Goal: Task Accomplishment & Management: Manage account settings

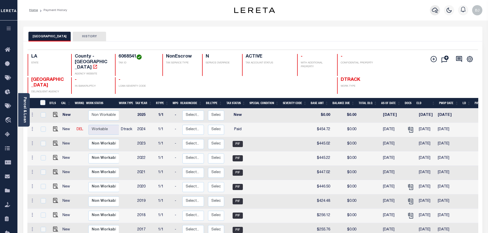
click at [431, 10] on button "button" at bounding box center [435, 10] width 10 height 10
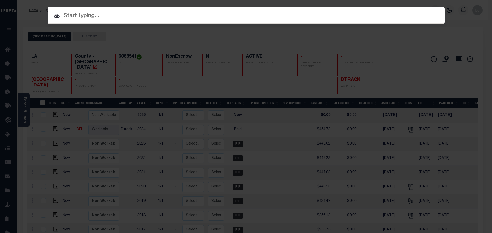
drag, startPoint x: 271, startPoint y: 65, endPoint x: 205, endPoint y: 13, distance: 84.0
paste input "962200001387"
type input "962200001387"
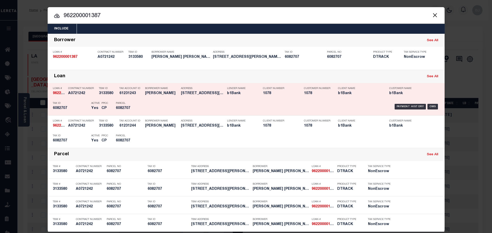
click at [168, 107] on div "Payment History OMS" at bounding box center [292, 106] width 293 height 15
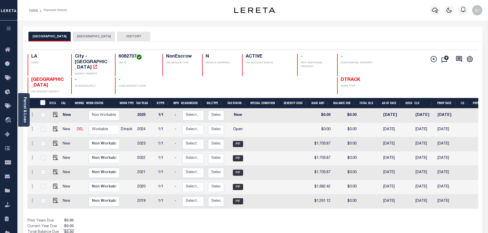
click at [82, 39] on button "[GEOGRAPHIC_DATA]" at bounding box center [94, 37] width 42 height 10
click at [130, 56] on h4 "6082707" at bounding box center [138, 57] width 38 height 6
copy h4 "6082707"
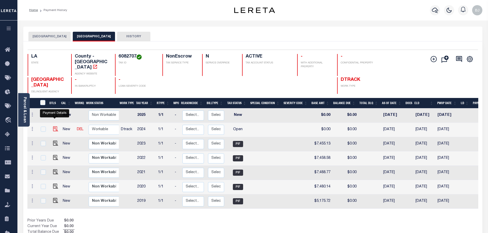
click at [54, 127] on img "" at bounding box center [55, 129] width 5 height 5
checkbox input "true"
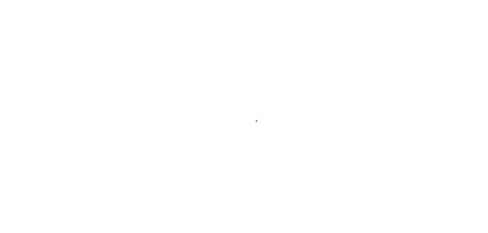
select select "OP2"
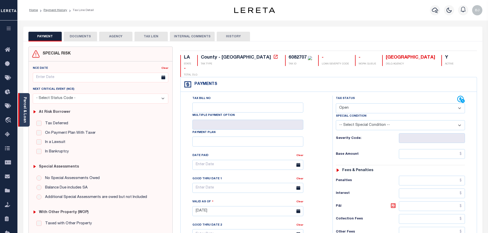
click at [26, 102] on link "Parcel & Loan" at bounding box center [25, 110] width 4 height 26
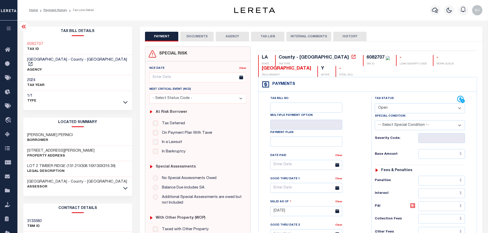
click at [33, 133] on h3 "HARRIS FRANK PERNICI" at bounding box center [50, 135] width 46 height 5
copy h3 "HARRIS"
click at [436, 155] on input "text" at bounding box center [441, 154] width 47 height 10
paste input "9,767.17"
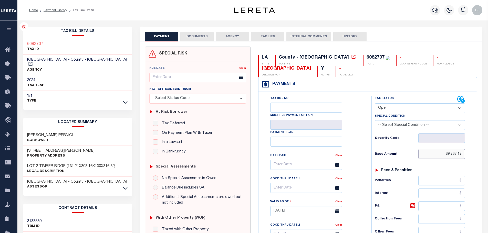
type input "$9,767.17"
type input "[DATE]"
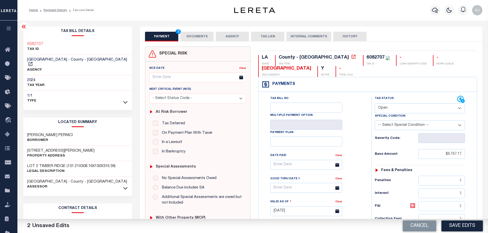
drag, startPoint x: 423, startPoint y: 106, endPoint x: 422, endPoint y: 112, distance: 5.7
click at [423, 106] on select "- Select Status Code - Open Due/Unpaid Paid Incomplete No Tax Due Internal Refu…" at bounding box center [420, 108] width 90 height 10
click at [375, 104] on select "- Select Status Code - Open Due/Unpaid Paid Incomplete No Tax Due Internal Refu…" at bounding box center [420, 108] width 90 height 10
select select "PYD"
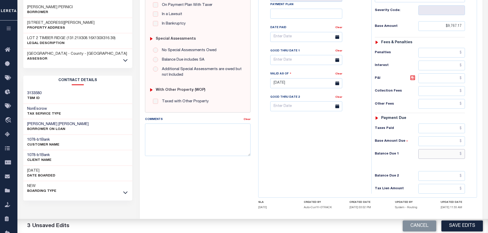
click at [439, 155] on input "text" at bounding box center [441, 154] width 47 height 10
paste input "9,962.51"
type input "$9,962.51"
click at [411, 78] on icon at bounding box center [413, 78] width 6 height 6
type input "$195.34"
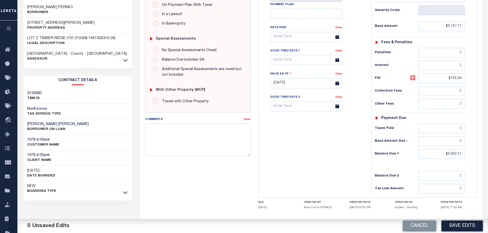
click at [428, 135] on div "Tax Status Status - Select Status Code -" at bounding box center [421, 81] width 100 height 226
click at [436, 128] on input "text" at bounding box center [441, 129] width 47 height 10
paste input "9,962.51"
type input "$9,962.51"
drag, startPoint x: 444, startPoint y: 156, endPoint x: 491, endPoint y: 155, distance: 47.1
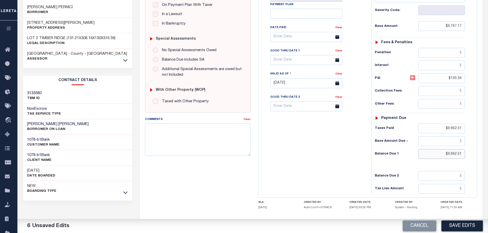
click at [488, 155] on html "Home Payment History Tax Line Detail" at bounding box center [244, 65] width 488 height 387
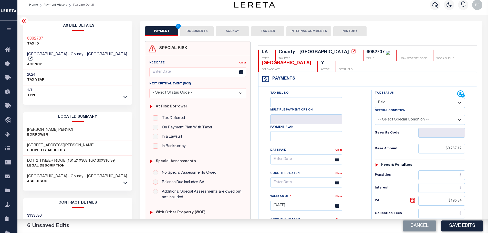
scroll to position [0, 0]
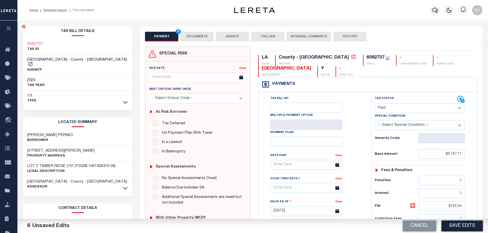
type input "$0.00"
drag, startPoint x: 204, startPoint y: 40, endPoint x: 210, endPoint y: 55, distance: 15.8
click at [204, 40] on button "DOCUMENTS" at bounding box center [196, 37] width 33 height 10
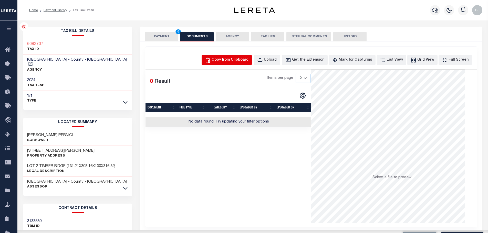
click at [230, 60] on div "Copy from Clipboard" at bounding box center [230, 60] width 37 height 6
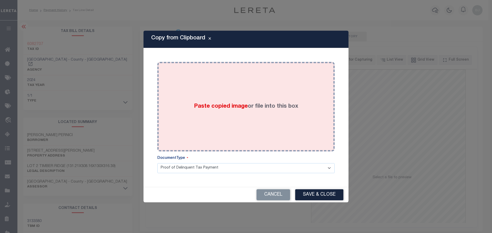
drag, startPoint x: 277, startPoint y: 131, endPoint x: 289, endPoint y: 150, distance: 22.5
click at [278, 132] on div "Paste copied image or file into this box" at bounding box center [246, 107] width 170 height 82
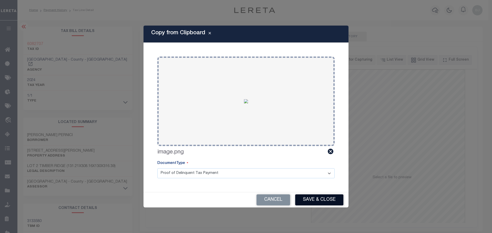
click at [327, 200] on button "Save & Close" at bounding box center [319, 200] width 48 height 11
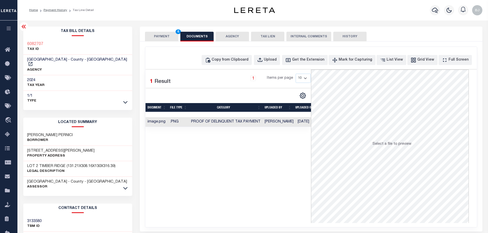
drag, startPoint x: 164, startPoint y: 34, endPoint x: 257, endPoint y: 100, distance: 113.6
click at [164, 34] on button "PAYMENT 6" at bounding box center [161, 37] width 33 height 10
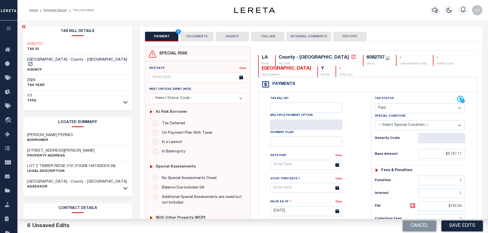
drag, startPoint x: 464, startPoint y: 226, endPoint x: 489, endPoint y: 224, distance: 25.4
click at [464, 226] on button "Save Edits" at bounding box center [461, 226] width 41 height 11
checkbox input "false"
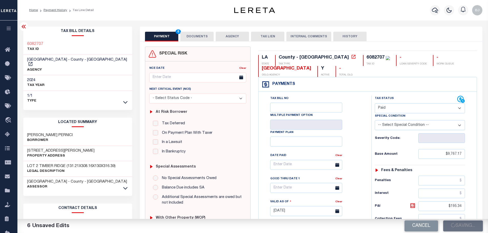
checkbox input "false"
type input "$9,767.17"
type input "$195.34"
type input "$9,962.51"
type input "$0"
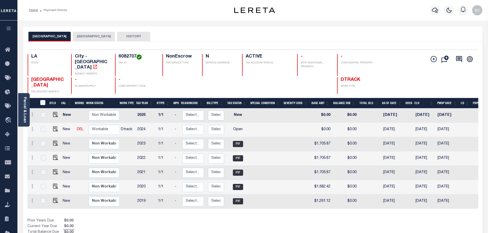
click at [73, 35] on button "[GEOGRAPHIC_DATA]" at bounding box center [94, 37] width 42 height 10
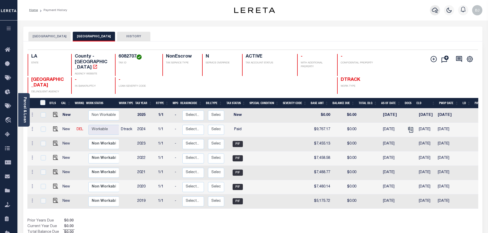
click at [431, 13] on button "button" at bounding box center [435, 10] width 10 height 10
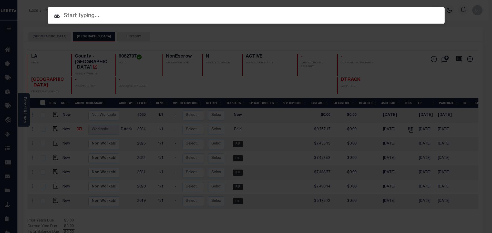
click at [185, 15] on input "text" at bounding box center [246, 16] width 397 height 9
paste input "41120751"
type input "41120751"
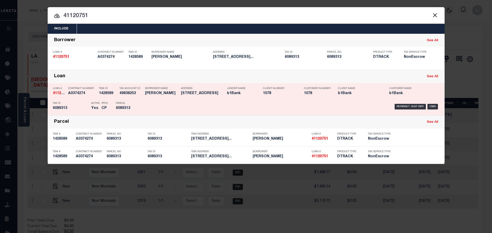
click at [207, 95] on h5 "308 W Farrel Rd, Lafayette LA 70508" at bounding box center [203, 93] width 44 height 4
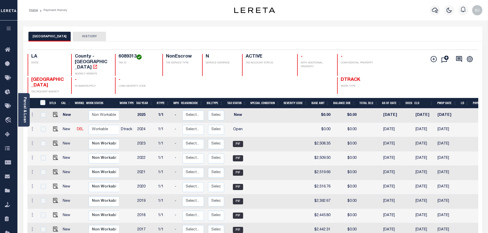
click at [127, 56] on h4 "6089313" at bounding box center [138, 57] width 38 height 6
copy h4 "6089313"
click at [53, 127] on img "" at bounding box center [55, 129] width 5 height 5
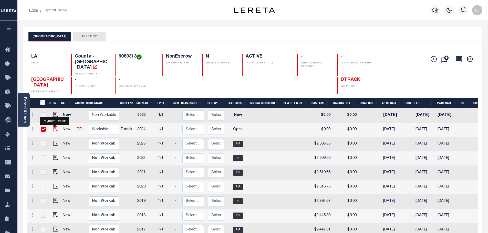
checkbox input "true"
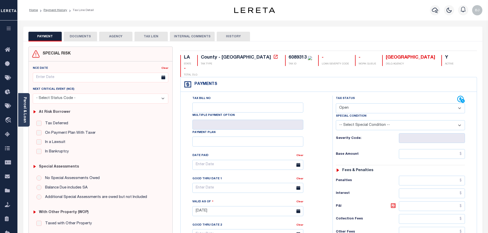
click at [289, 59] on div "6089313" at bounding box center [298, 57] width 18 height 5
copy div "6089313"
click at [25, 119] on link "Parcel & Loan" at bounding box center [25, 110] width 4 height 26
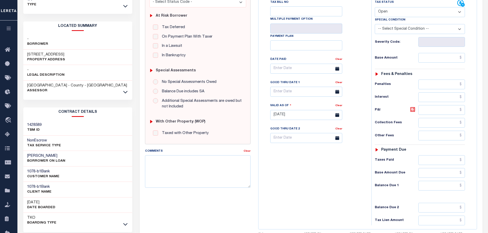
scroll to position [102, 0]
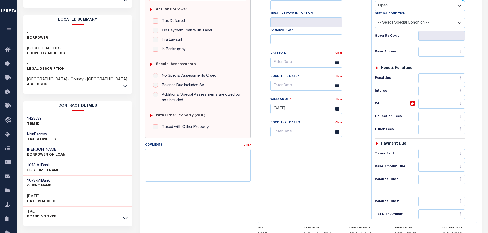
click at [34, 148] on h3 "[PERSON_NAME]" at bounding box center [46, 150] width 38 height 5
copy h3 "Breaux"
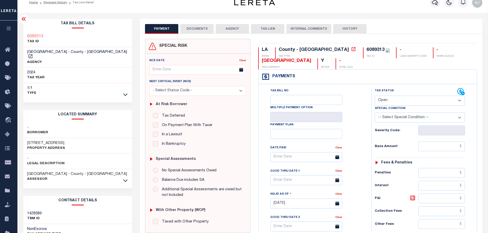
scroll to position [0, 0]
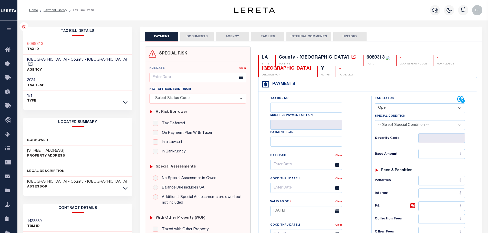
drag, startPoint x: 404, startPoint y: 105, endPoint x: 403, endPoint y: 112, distance: 7.8
click at [404, 105] on select "- Select Status Code - Open Due/Unpaid Paid Incomplete No Tax Due Internal Refu…" at bounding box center [420, 108] width 90 height 10
select select "DUE"
click at [375, 104] on select "- Select Status Code - Open Due/Unpaid Paid Incomplete No Tax Due Internal Refu…" at bounding box center [420, 108] width 90 height 10
type input "[DATE]"
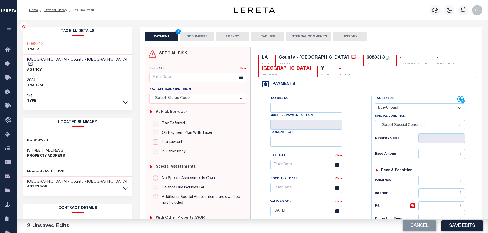
select select "PYD"
drag, startPoint x: 452, startPoint y: 151, endPoint x: 468, endPoint y: 154, distance: 16.6
click at [452, 151] on input "text" at bounding box center [441, 154] width 47 height 10
paste input "2,549.78"
type input "$2,549.78"
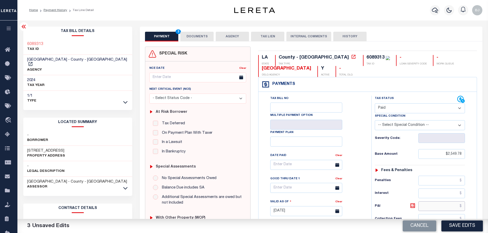
click at [434, 208] on input "text" at bounding box center [441, 207] width 47 height 10
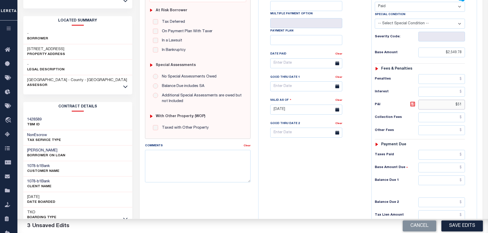
scroll to position [102, 0]
type input "$51.00"
click at [444, 154] on input "text" at bounding box center [441, 154] width 47 height 10
paste input "2,600.78"
type input "$2,600.78"
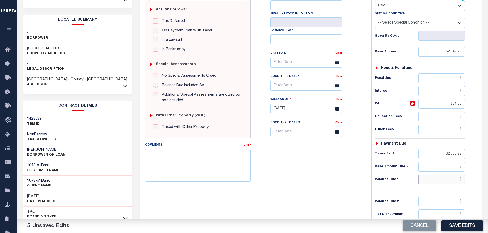
click at [451, 181] on input "text" at bounding box center [441, 180] width 47 height 10
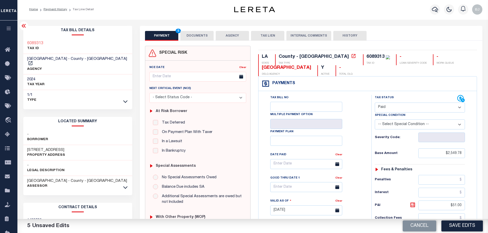
scroll to position [0, 0]
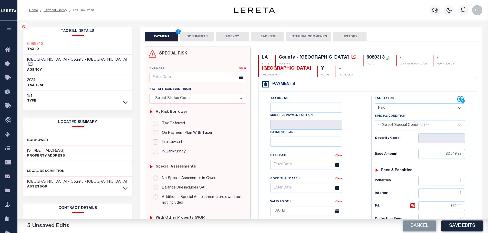
type input "$0.00"
drag, startPoint x: 210, startPoint y: 34, endPoint x: 206, endPoint y: 36, distance: 3.7
click at [210, 34] on button "DOCUMENTS" at bounding box center [196, 37] width 33 height 10
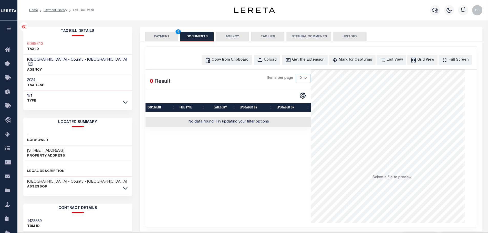
click at [247, 67] on div "Copy from Clipboard Upload Get the Extension Mark for Capturing Got it List Vie…" at bounding box center [311, 137] width 332 height 181
click at [244, 60] on div "Copy from Clipboard" at bounding box center [230, 60] width 37 height 6
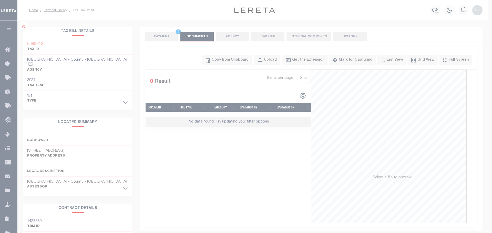
drag, startPoint x: 269, startPoint y: 97, endPoint x: 272, endPoint y: 113, distance: 15.7
click at [269, 102] on body "Home Payment History Tax Line Detail" at bounding box center [246, 176] width 492 height 352
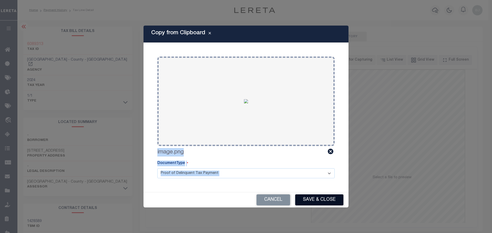
click at [309, 205] on button "Save & Close" at bounding box center [319, 200] width 48 height 11
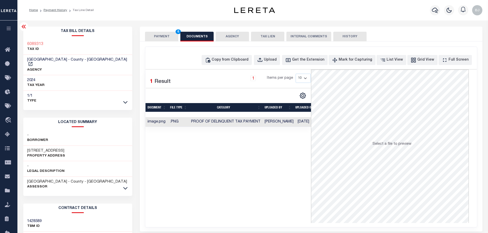
drag, startPoint x: 167, startPoint y: 37, endPoint x: 169, endPoint y: 39, distance: 3.3
click at [165, 37] on button "PAYMENT 6" at bounding box center [161, 37] width 33 height 10
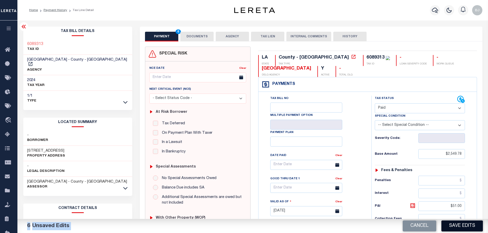
click at [463, 229] on button "Save Edits" at bounding box center [461, 226] width 41 height 11
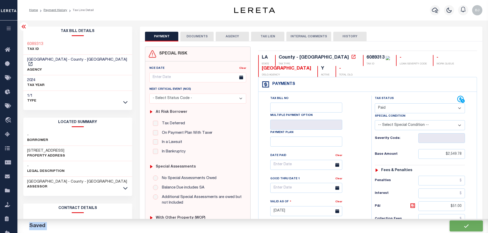
type input "$2,549.78"
type input "$51"
type input "$2,600.78"
type input "$0"
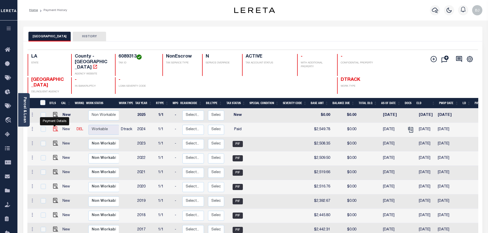
click at [53, 127] on img "" at bounding box center [55, 129] width 5 height 5
checkbox input "true"
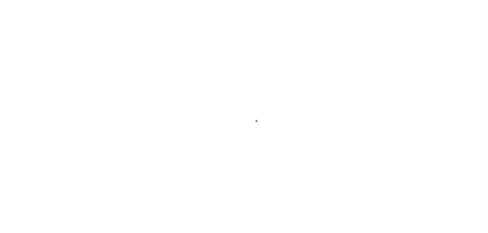
select select "PYD"
